Goal: Transaction & Acquisition: Purchase product/service

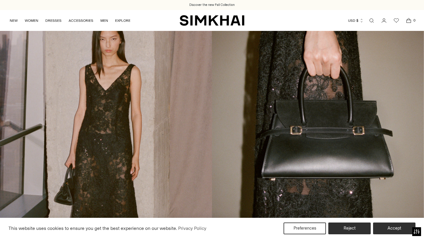
click at [372, 21] on link "Open search modal" at bounding box center [372, 21] width 12 height 12
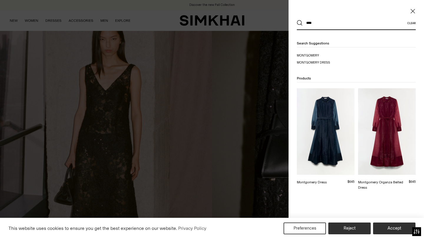
type input "****"
click at [329, 117] on img at bounding box center [326, 131] width 58 height 87
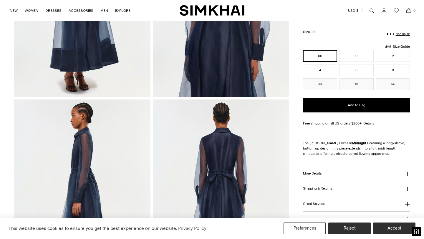
scroll to position [155, 0]
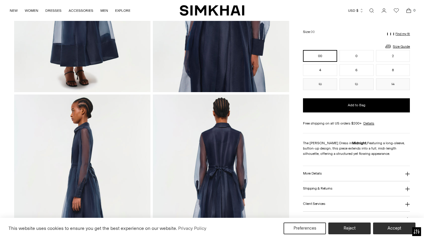
click at [323, 175] on button "More Details" at bounding box center [356, 173] width 107 height 15
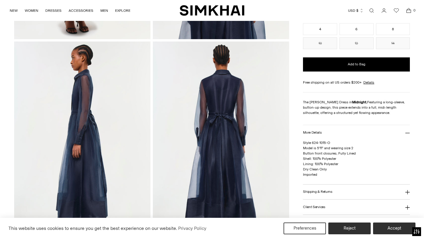
scroll to position [0, 0]
